Goal: Task Accomplishment & Management: Manage account settings

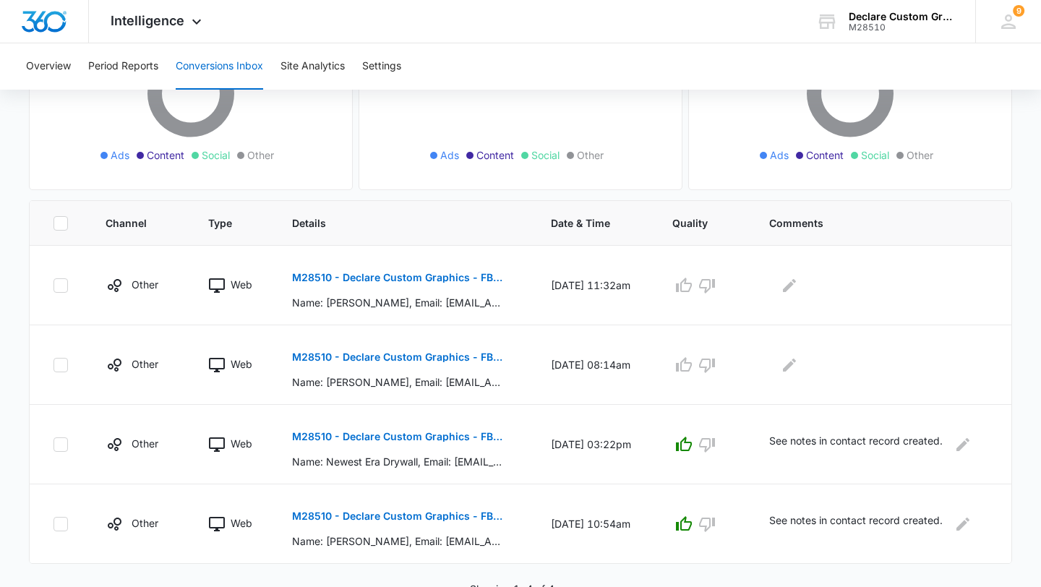
scroll to position [219, 0]
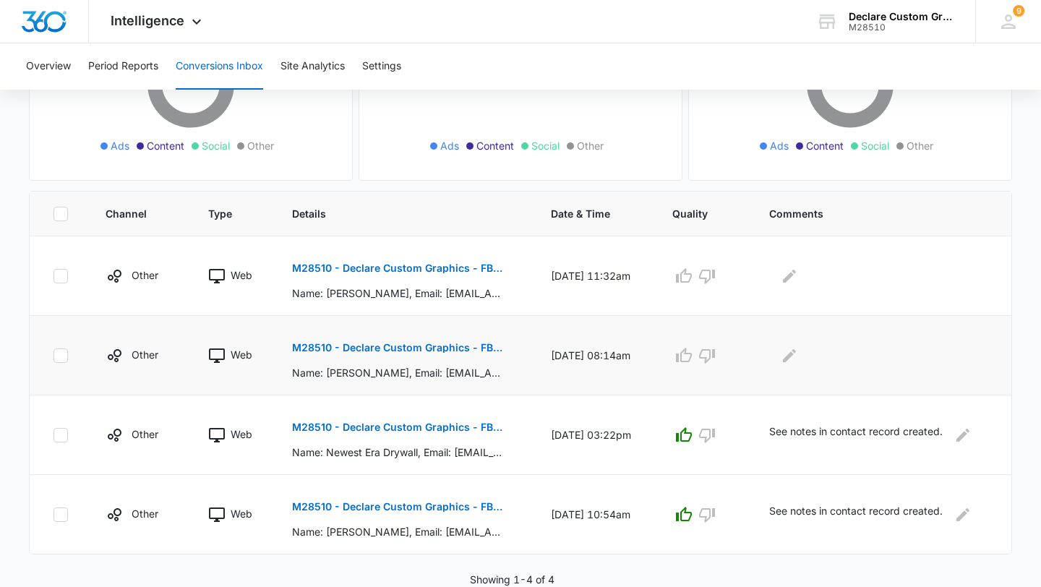
click at [370, 368] on p "Name: [PERSON_NAME], Email: [EMAIL_ADDRESS][DOMAIN_NAME], Phone: [PHONE_NUMBER]…" at bounding box center [397, 372] width 210 height 15
click at [371, 370] on p "Name: [PERSON_NAME], Email: [EMAIL_ADDRESS][DOMAIN_NAME], Phone: [PHONE_NUMBER]…" at bounding box center [397, 372] width 210 height 15
click at [378, 349] on p "M28510 - Declare Custom Graphics - FB - Lead Gen" at bounding box center [397, 348] width 210 height 10
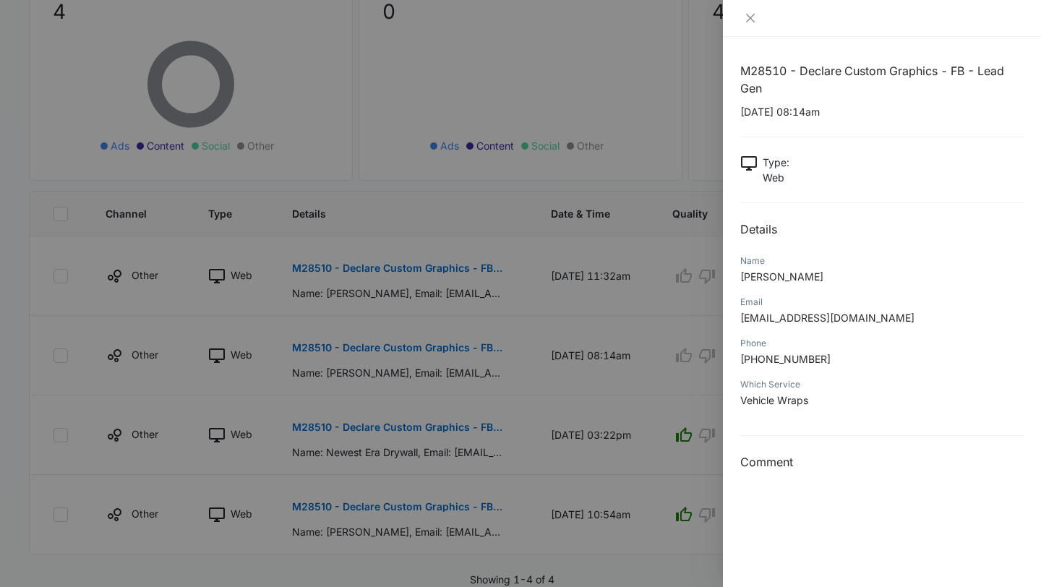
click at [406, 281] on div at bounding box center [520, 293] width 1041 height 587
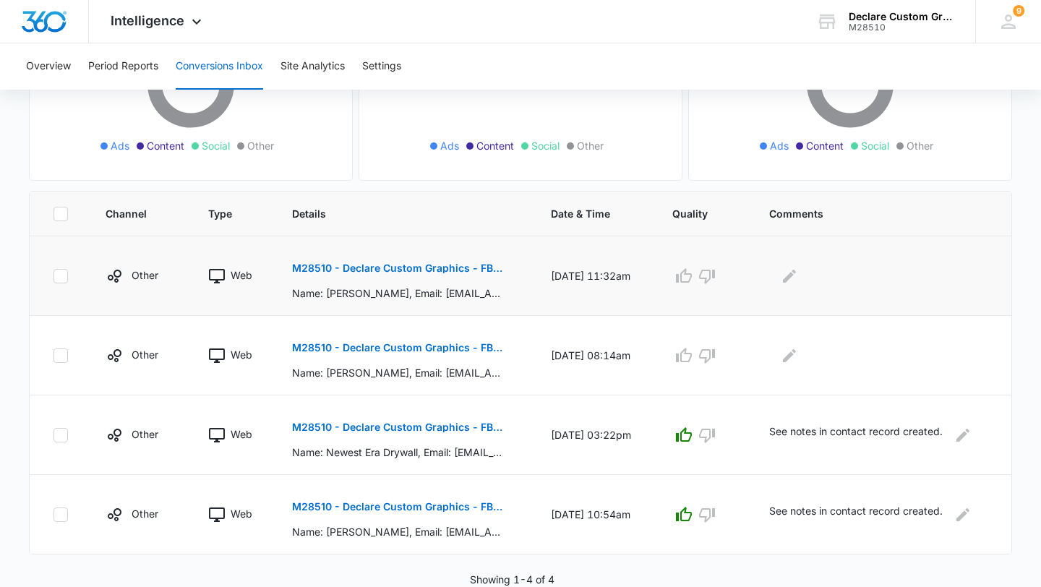
click at [406, 267] on p "M28510 - Declare Custom Graphics - FB - Lead Gen" at bounding box center [397, 268] width 210 height 10
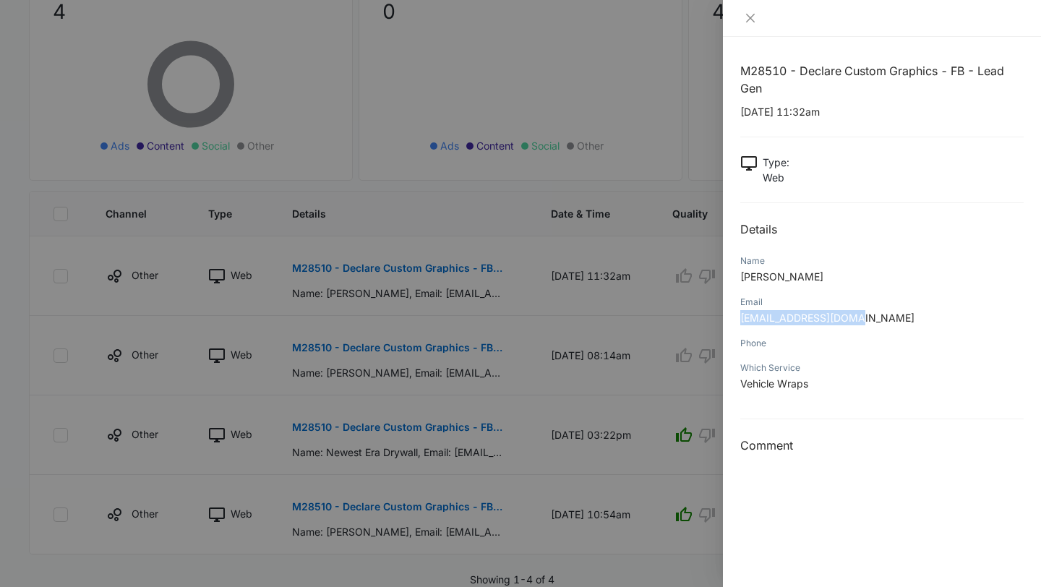
drag, startPoint x: 868, startPoint y: 318, endPoint x: 732, endPoint y: 320, distance: 135.9
click at [406, 320] on div "M28510 - Declare Custom Graphics - FB - Lead Gen [DATE] 11:32am Type : Web Deta…" at bounding box center [882, 312] width 318 height 550
copy span "[EMAIL_ADDRESS][DOMAIN_NAME]"
click at [406, 358] on div "Phone" at bounding box center [881, 347] width 283 height 25
drag, startPoint x: 868, startPoint y: 320, endPoint x: 738, endPoint y: 323, distance: 130.2
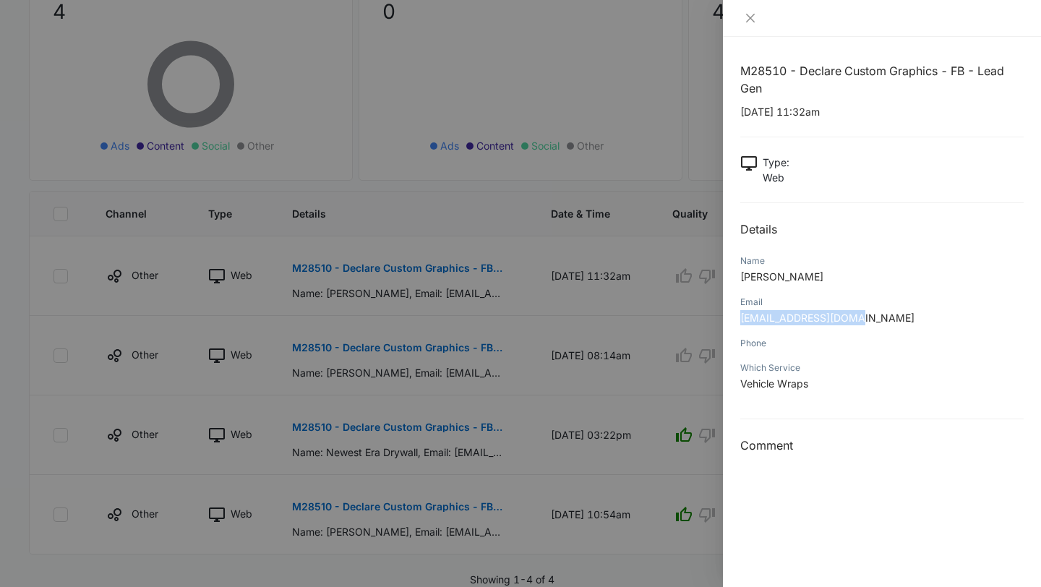
click at [406, 322] on div "M28510 - Declare Custom Graphics - FB - Lead Gen [DATE] 11:32am Type : Web Deta…" at bounding box center [882, 312] width 318 height 550
copy span "[EMAIL_ADDRESS][DOMAIN_NAME]"
click at [406, 14] on icon "close" at bounding box center [751, 18] width 12 height 12
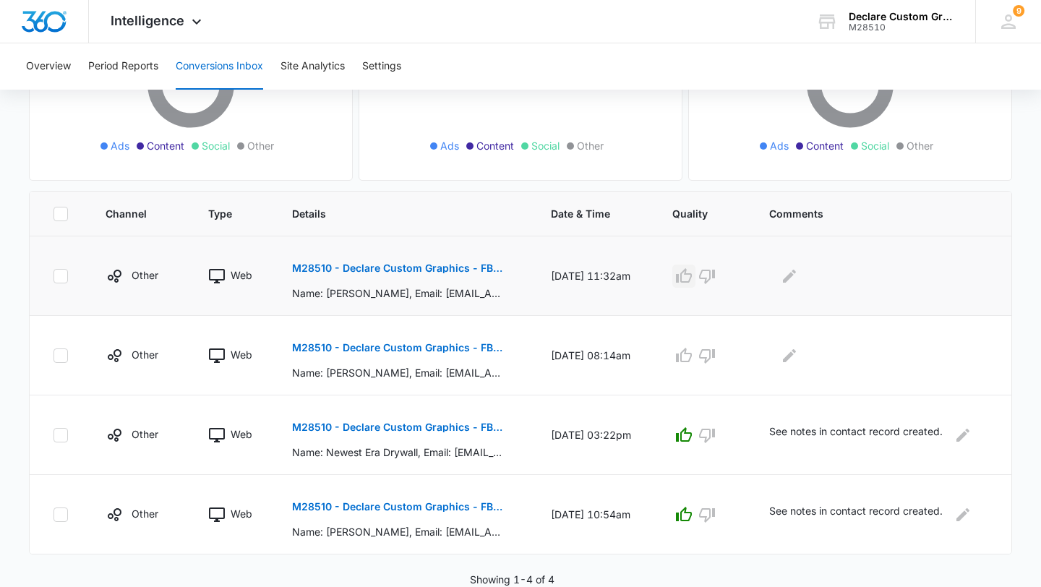
click at [406, 273] on icon "button" at bounding box center [684, 275] width 16 height 14
click at [406, 354] on icon "button" at bounding box center [683, 355] width 17 height 17
click at [404, 348] on p "M28510 - Declare Custom Graphics - FB - Lead Gen" at bounding box center [397, 348] width 210 height 10
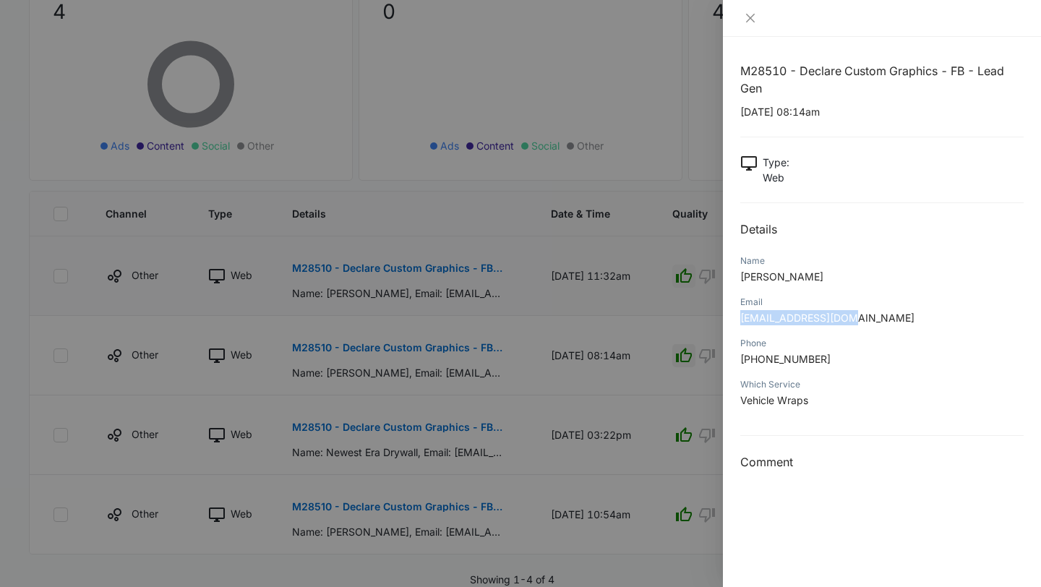
drag, startPoint x: 860, startPoint y: 317, endPoint x: 729, endPoint y: 318, distance: 130.8
click at [406, 318] on div "M28510 - Declare Custom Graphics - FB - Lead Gen [DATE] 08:14am Type : Web Deta…" at bounding box center [882, 312] width 318 height 550
copy span "[EMAIL_ADDRESS][DOMAIN_NAME]"
click at [406, 15] on icon "close" at bounding box center [750, 18] width 9 height 9
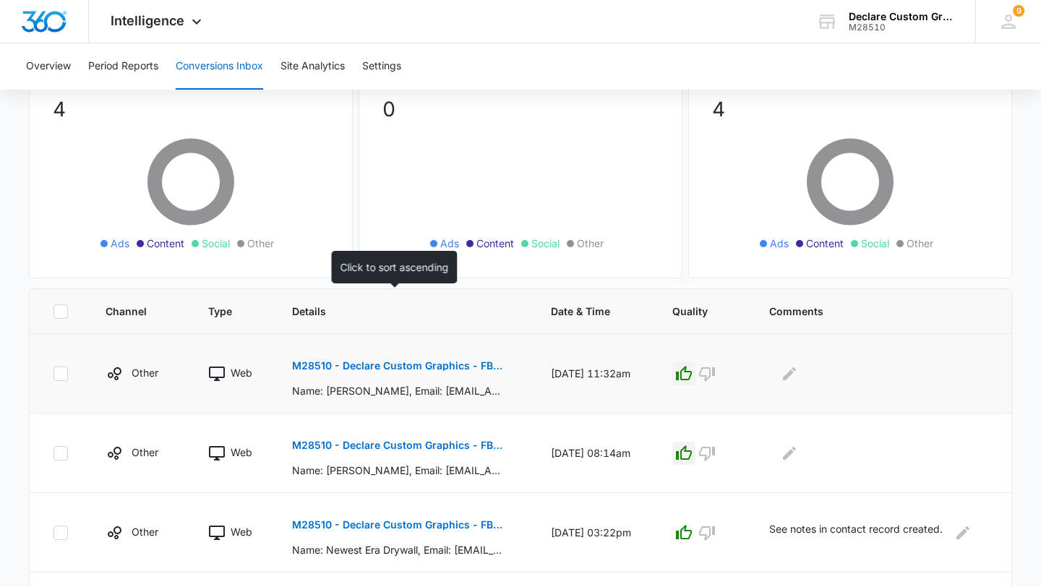
scroll to position [0, 0]
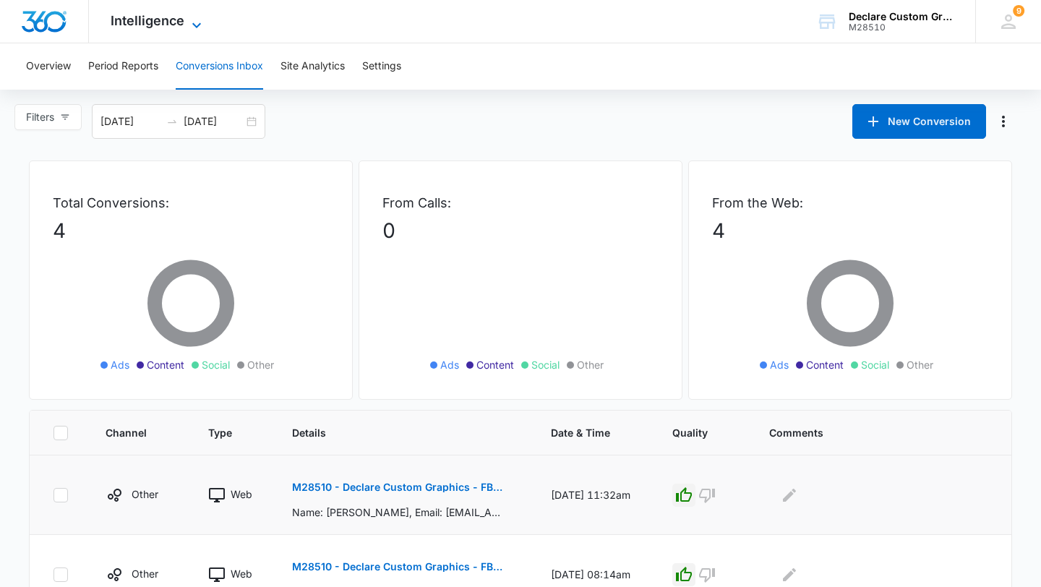
click at [153, 20] on span "Intelligence" at bounding box center [148, 20] width 74 height 15
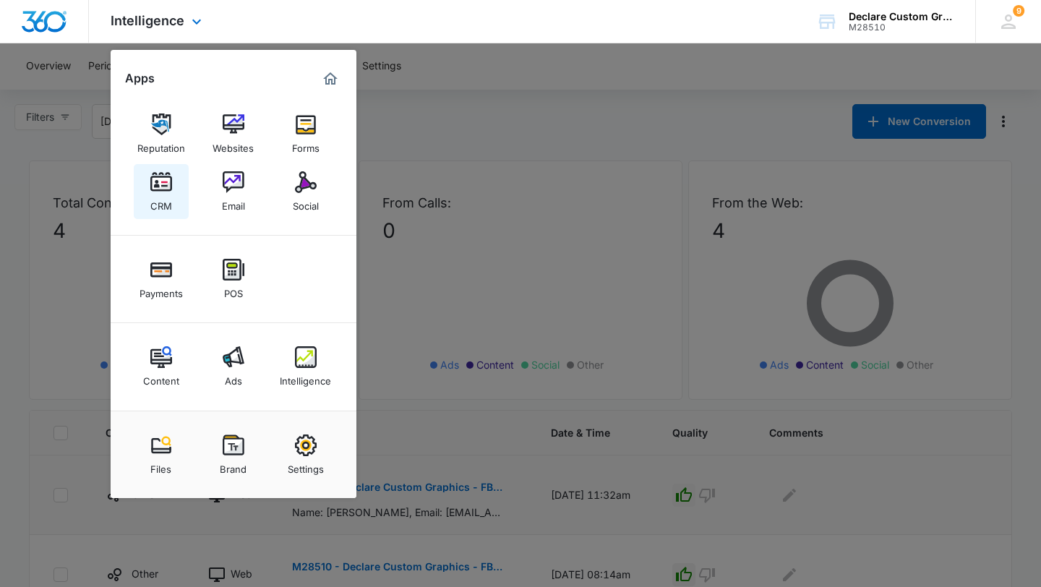
click at [162, 183] on img at bounding box center [161, 182] width 22 height 22
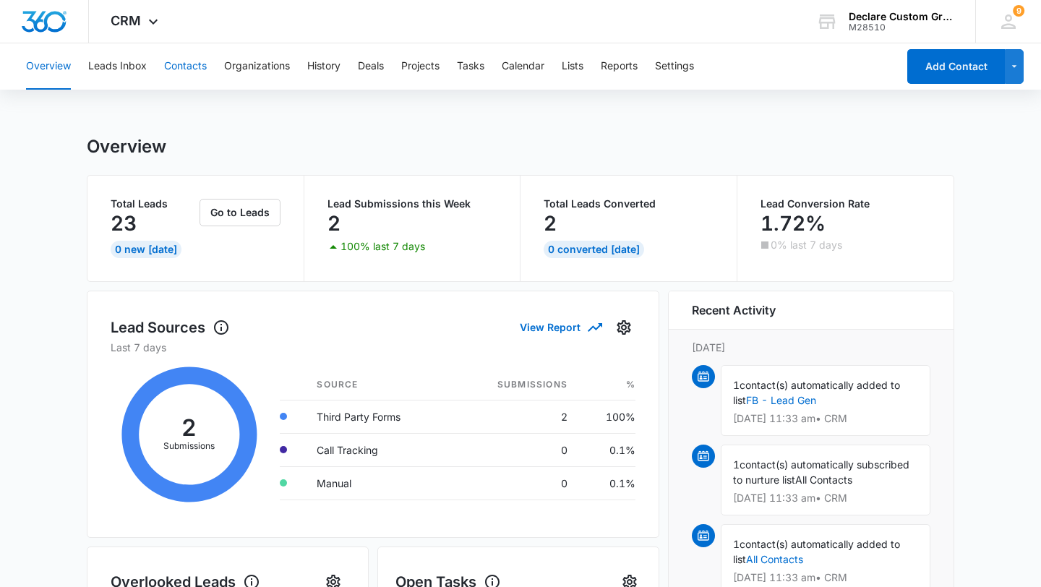
click at [186, 60] on button "Contacts" at bounding box center [185, 66] width 43 height 46
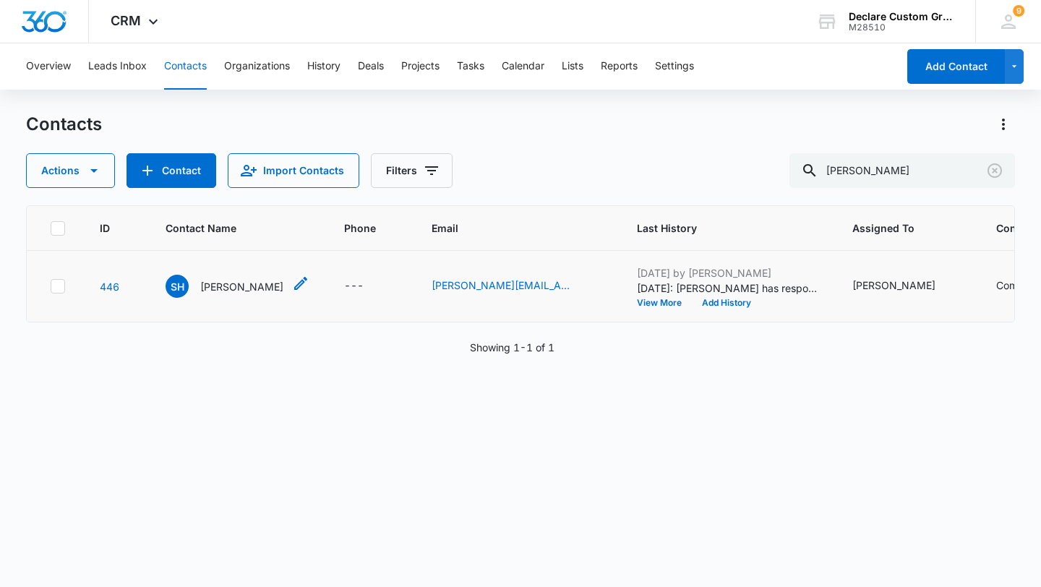
click at [215, 285] on p "[PERSON_NAME]" at bounding box center [241, 286] width 83 height 15
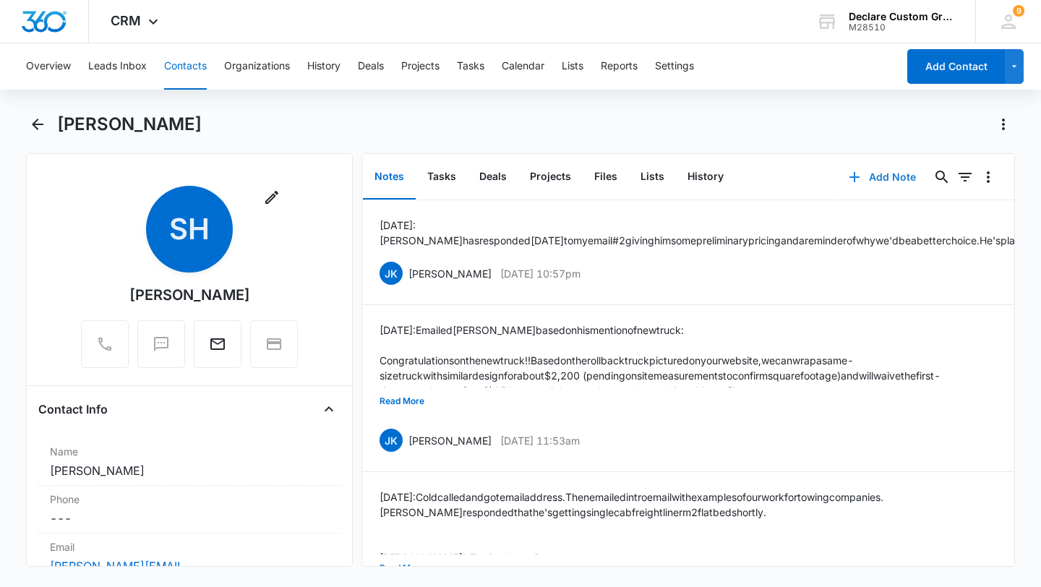
click at [406, 175] on button "Add Note" at bounding box center [882, 177] width 96 height 35
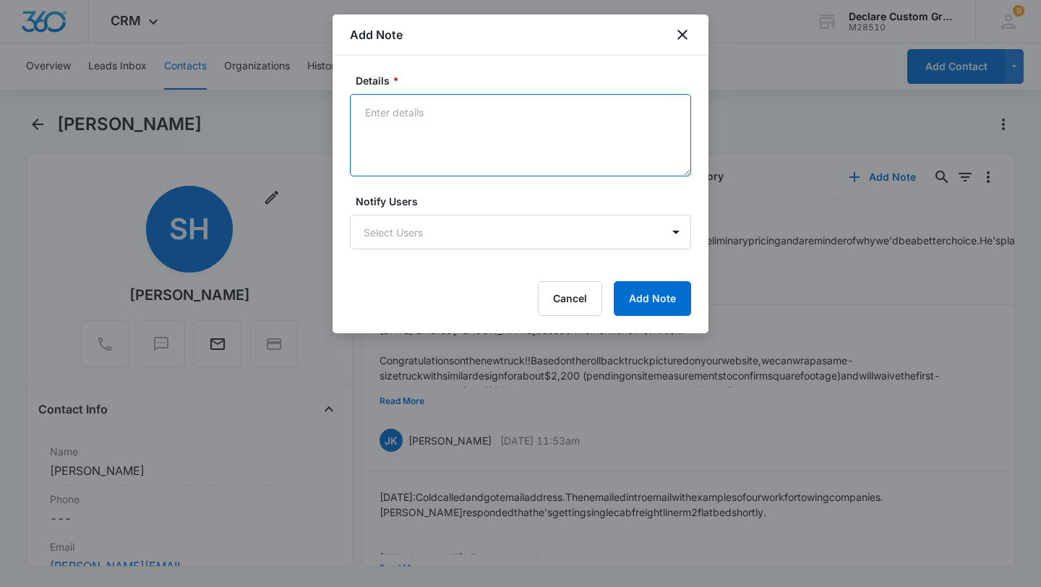
click at [387, 112] on textarea "Details *" at bounding box center [520, 135] width 341 height 82
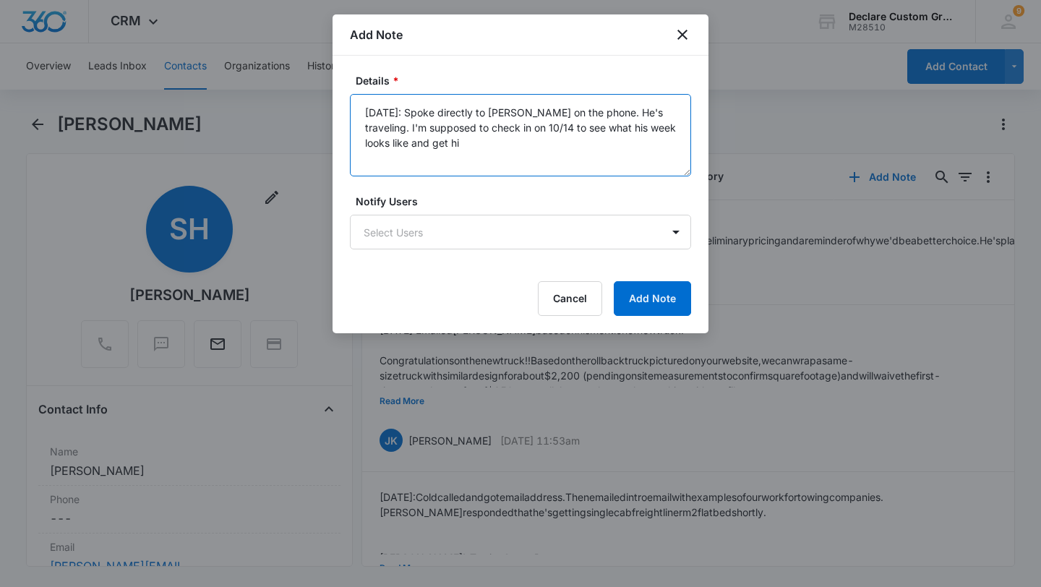
type textarea "[DATE]: Spoke directly to [PERSON_NAME] on the phone. He's traveling. I'm suppo…"
